Goal: Task Accomplishment & Management: Use online tool/utility

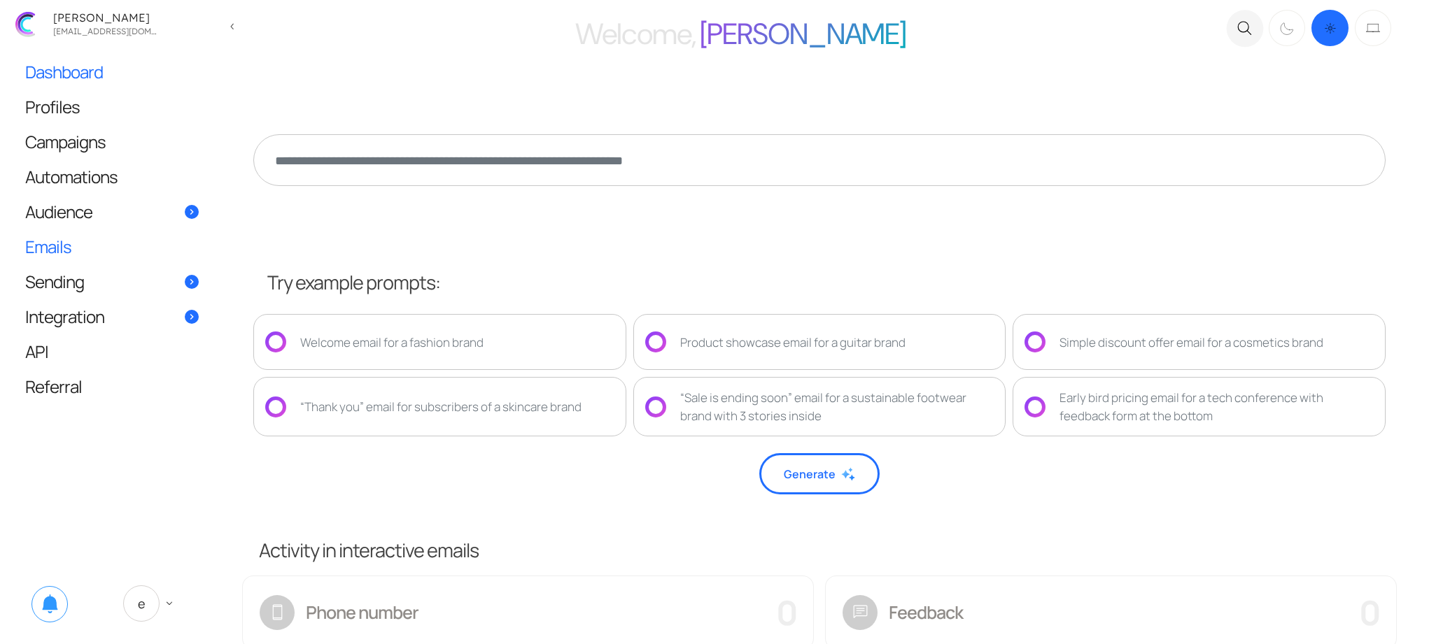
click at [132, 246] on link "Emails" at bounding box center [111, 246] width 201 height 34
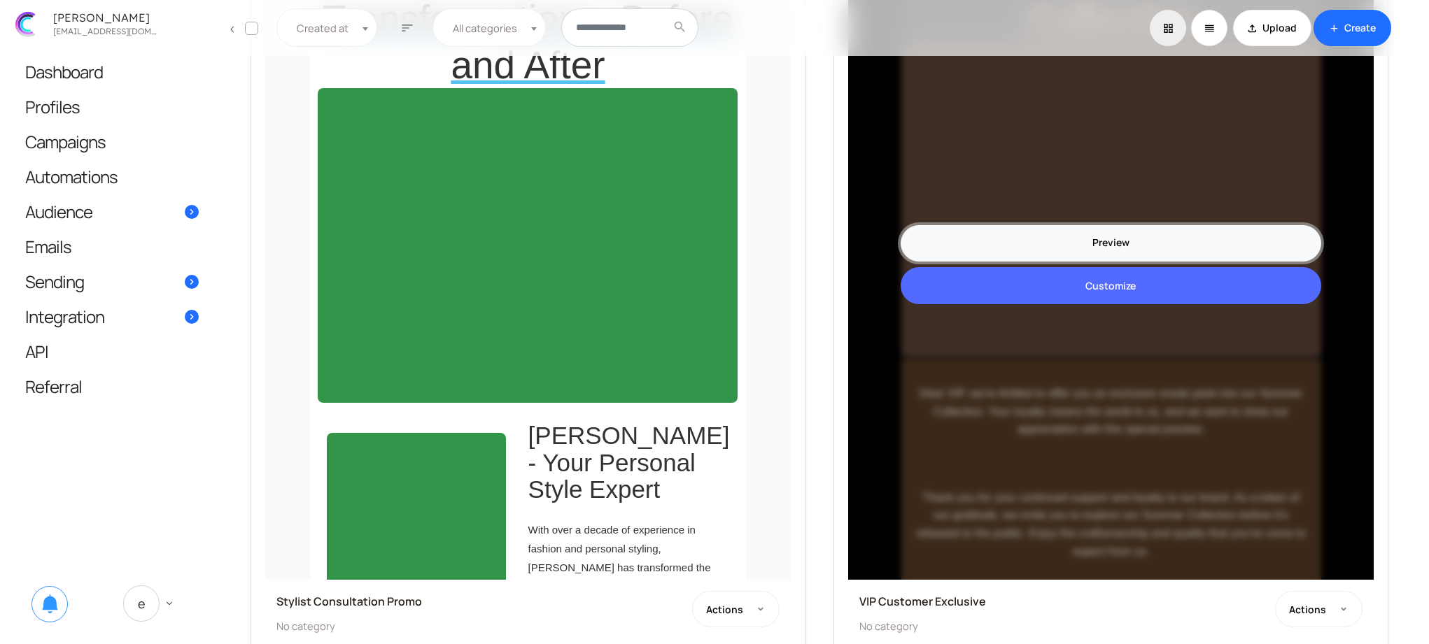
click at [1069, 232] on link "Preview" at bounding box center [1110, 243] width 420 height 36
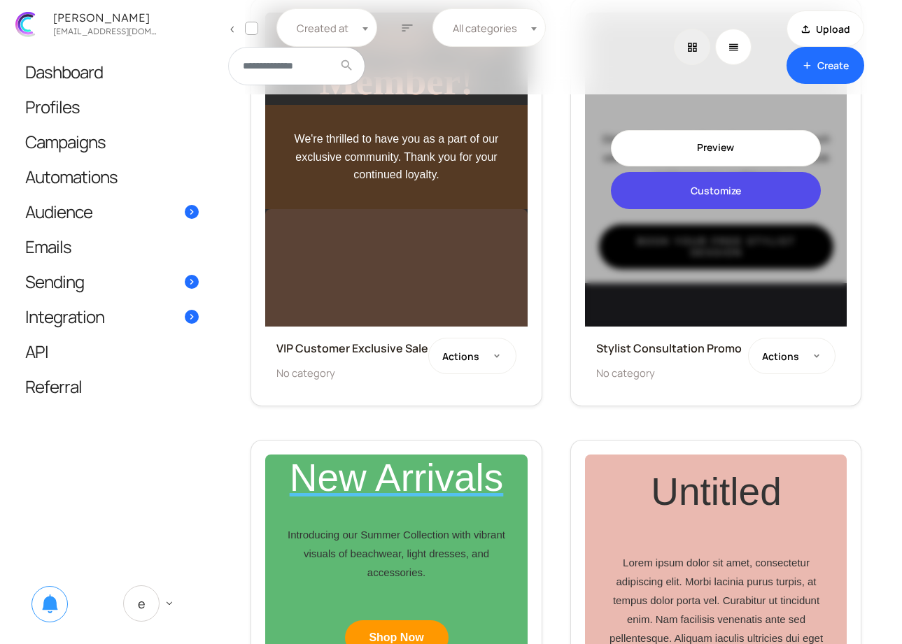
scroll to position [1613, 0]
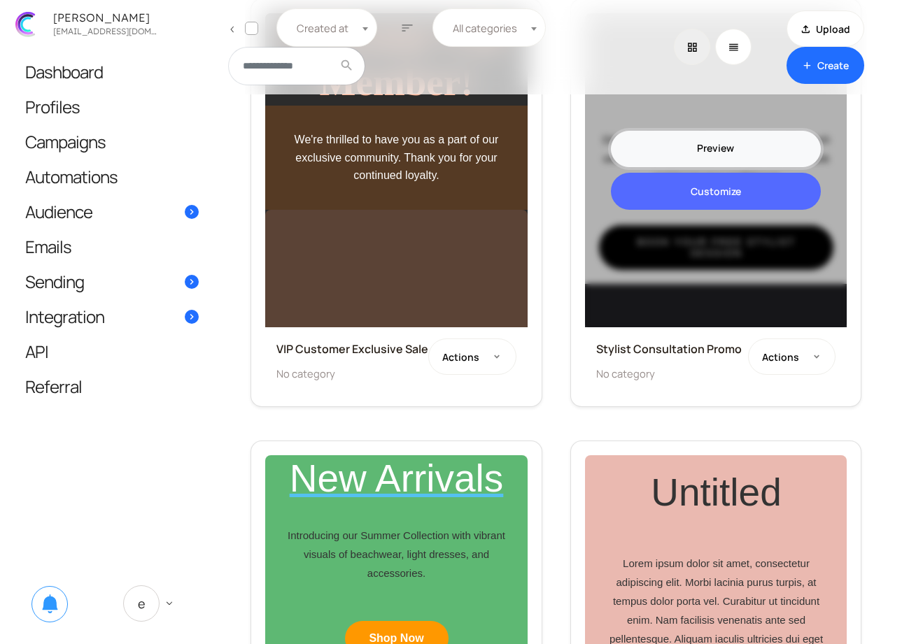
click at [729, 146] on link "Preview" at bounding box center [716, 149] width 210 height 36
